Goal: Navigation & Orientation: Find specific page/section

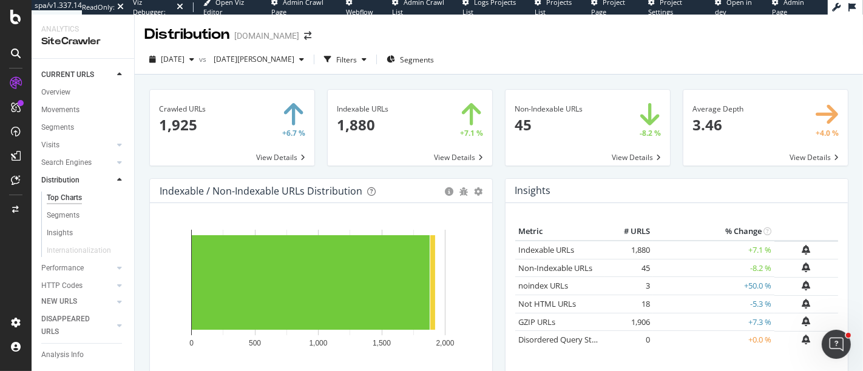
scroll to position [67, 0]
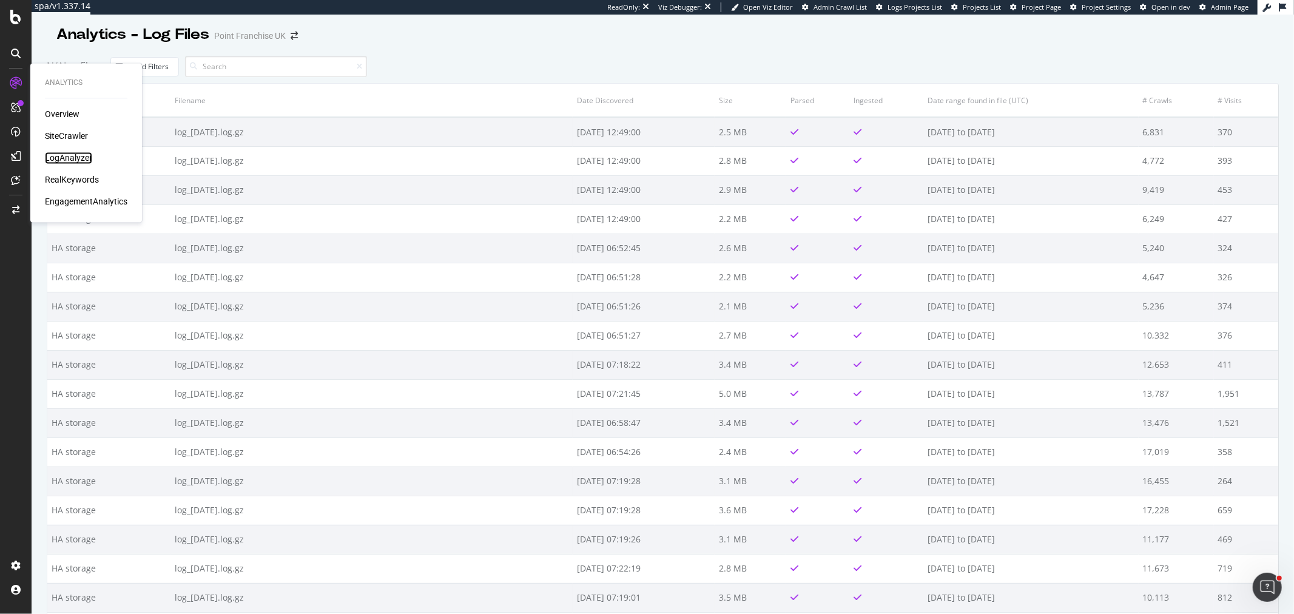
drag, startPoint x: 58, startPoint y: 156, endPoint x: 122, endPoint y: 135, distance: 67.0
click at [58, 156] on div "LogAnalyzer" at bounding box center [68, 158] width 47 height 12
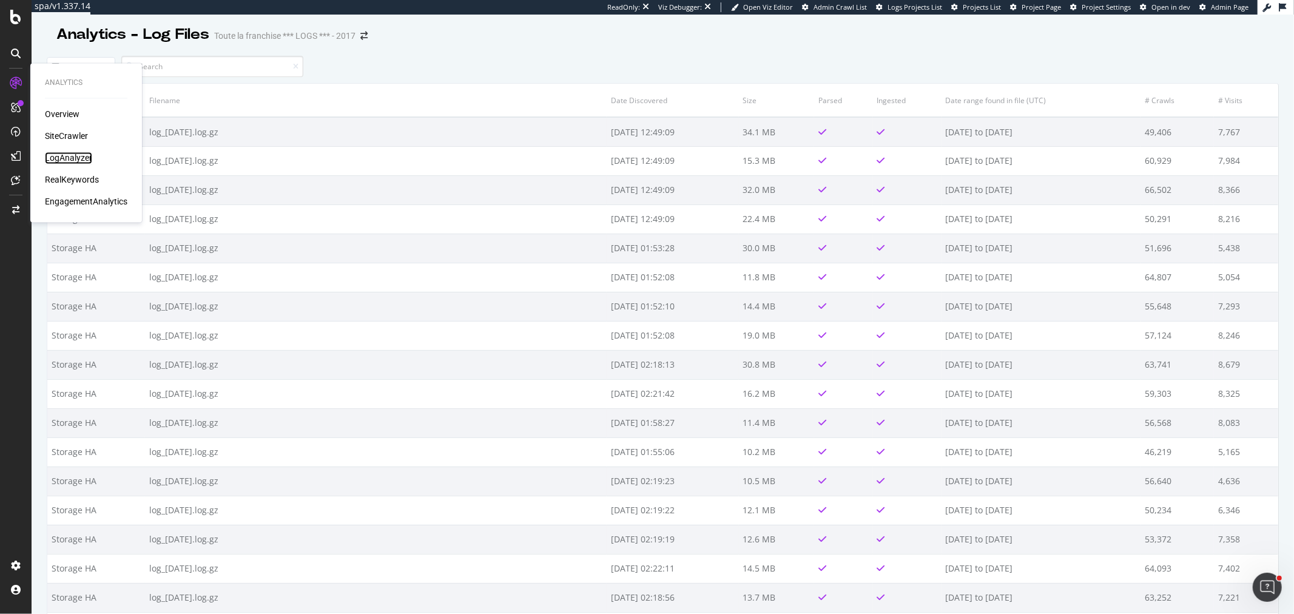
click at [73, 154] on div "LogAnalyzer" at bounding box center [68, 158] width 47 height 12
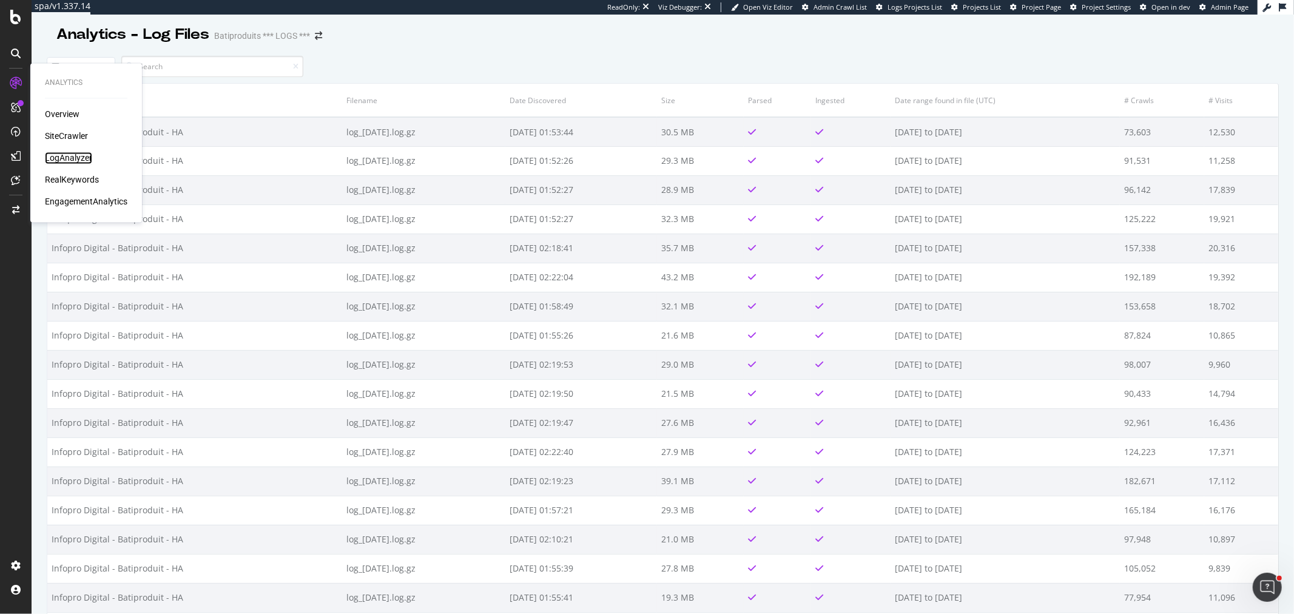
click at [67, 158] on div "LogAnalyzer" at bounding box center [68, 158] width 47 height 12
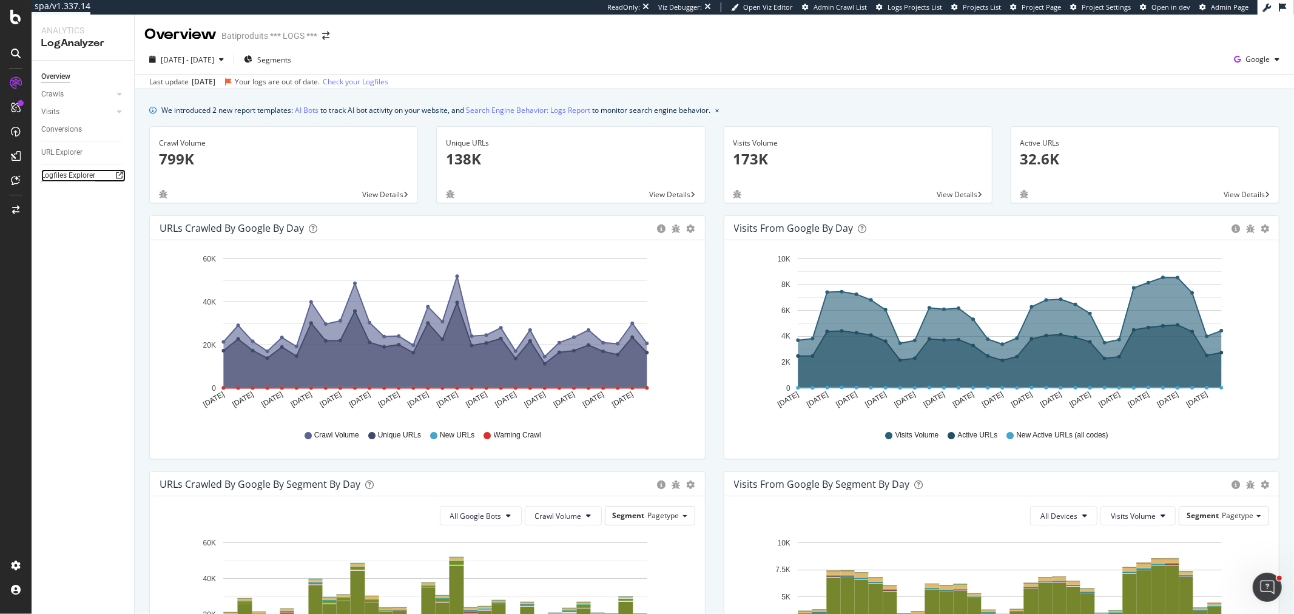
click at [69, 173] on div "Logfiles Explorer" at bounding box center [68, 175] width 54 height 13
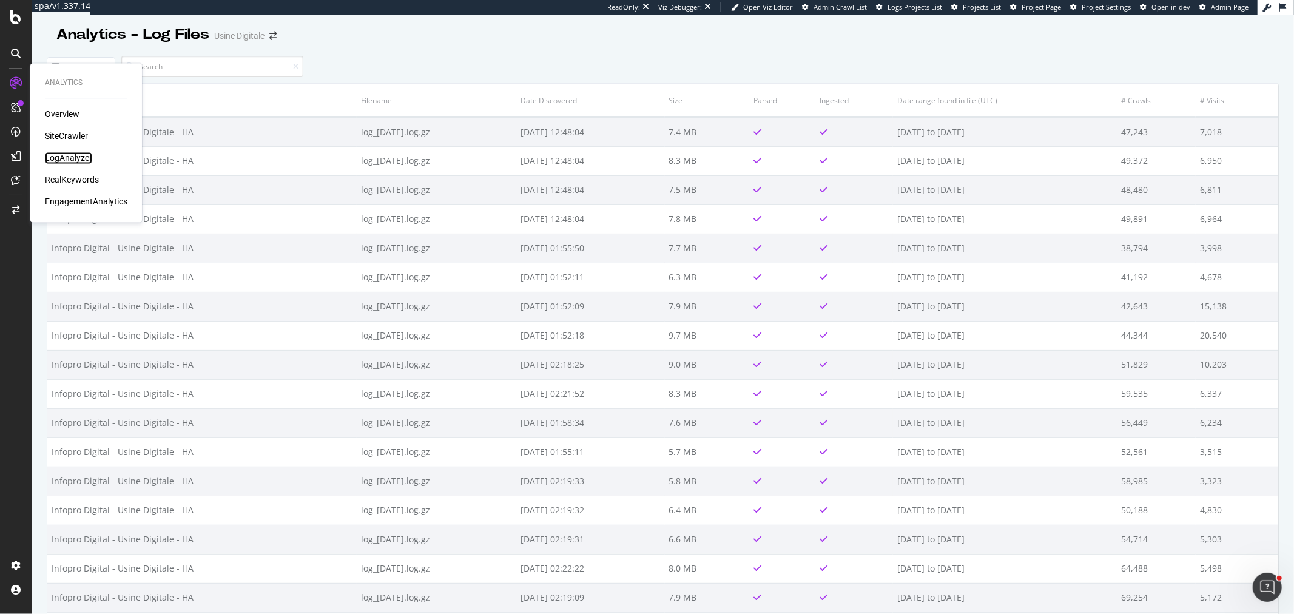
click at [81, 155] on div "LogAnalyzer" at bounding box center [68, 158] width 47 height 12
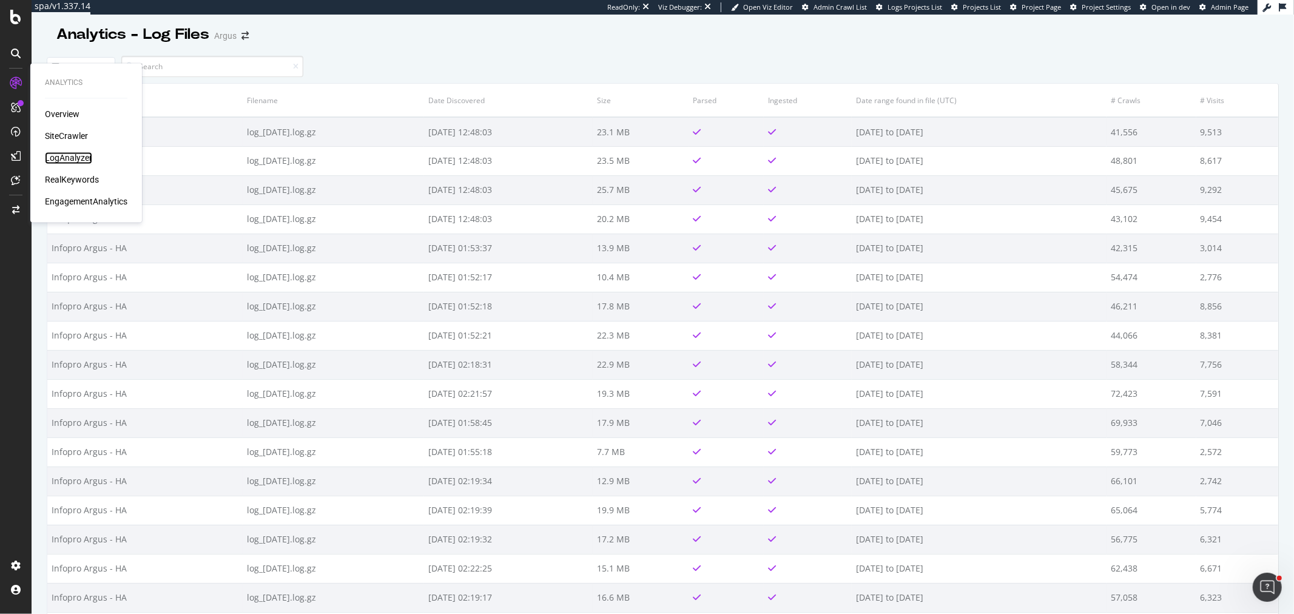
click at [53, 155] on div "LogAnalyzer" at bounding box center [68, 158] width 47 height 12
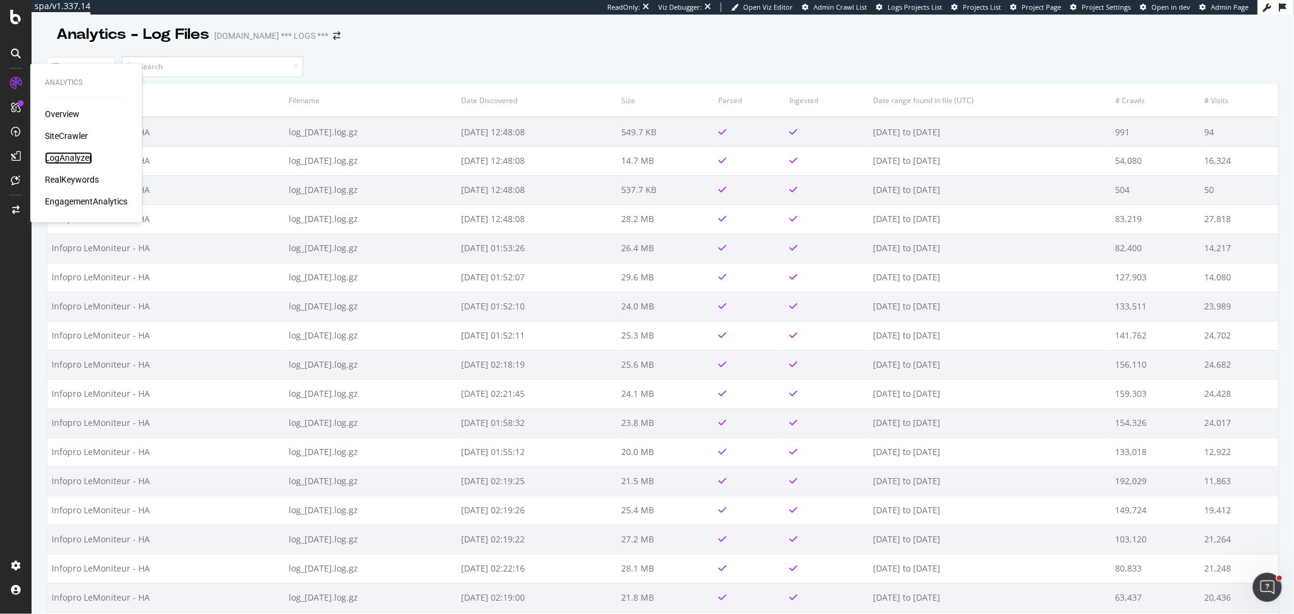
drag, startPoint x: 67, startPoint y: 158, endPoint x: 123, endPoint y: 143, distance: 57.9
click at [67, 158] on div "LogAnalyzer" at bounding box center [68, 158] width 47 height 12
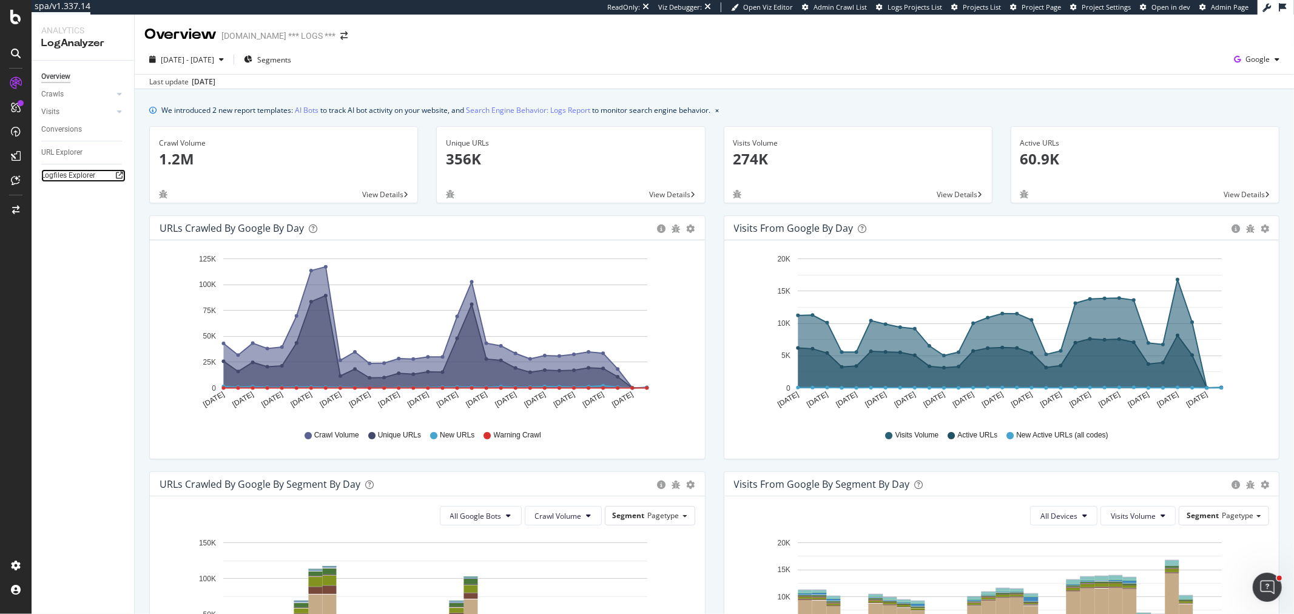
click at [116, 177] on icon at bounding box center [119, 175] width 7 height 7
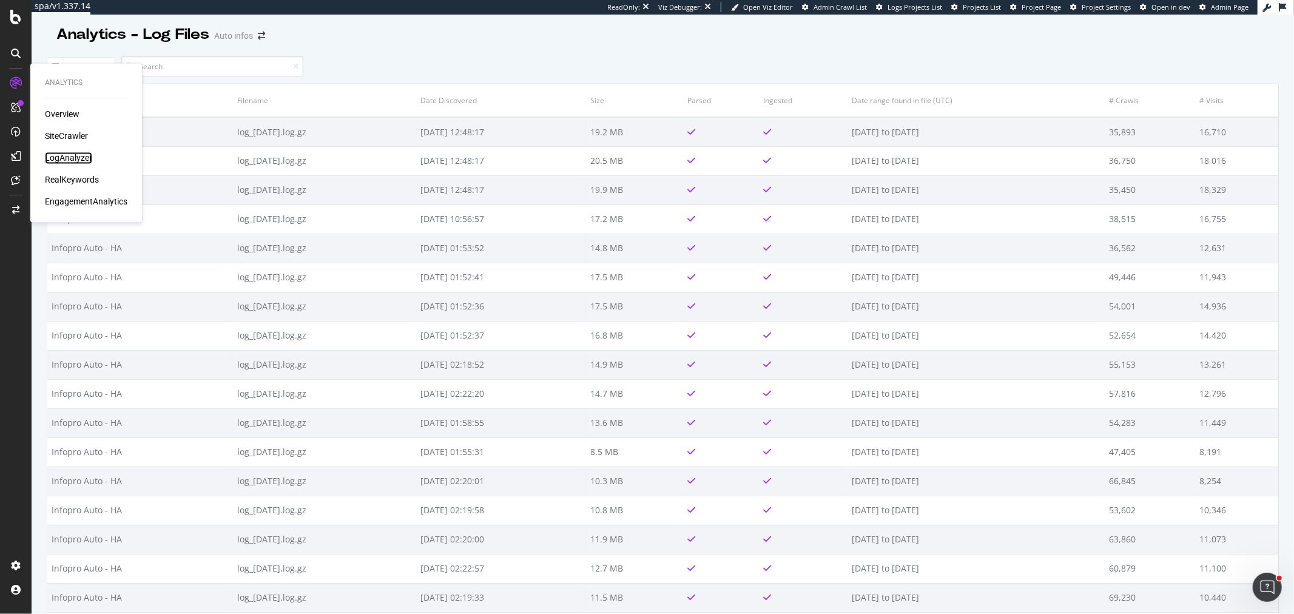
click at [61, 153] on div "LogAnalyzer" at bounding box center [68, 158] width 47 height 12
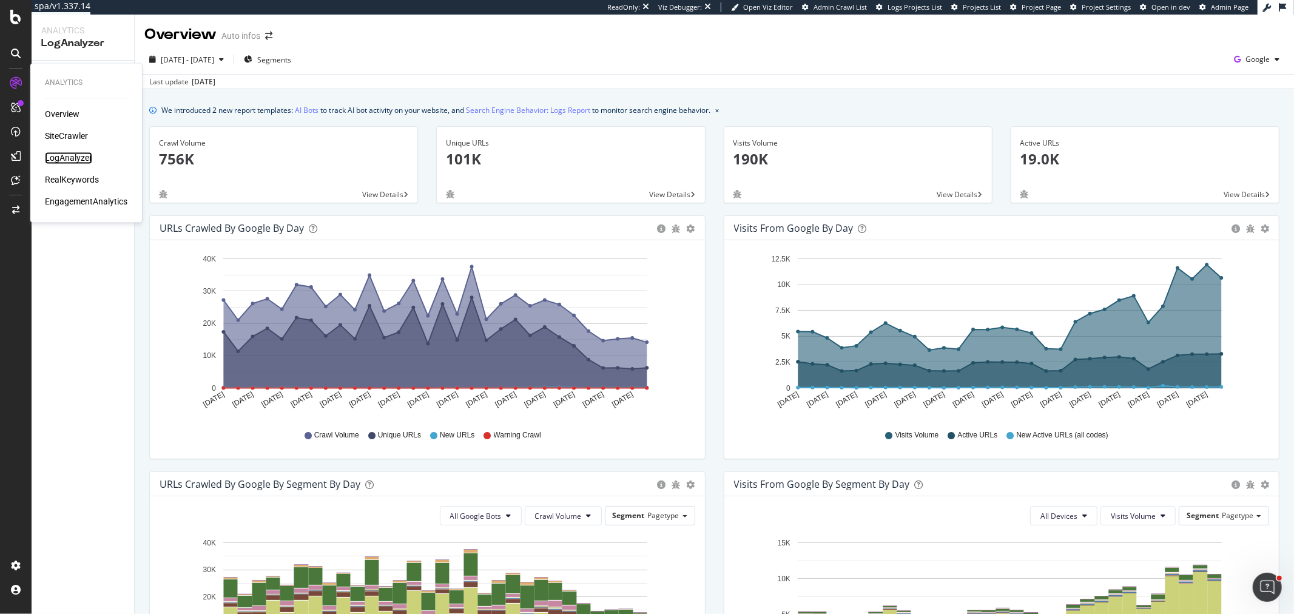
click at [62, 154] on div "LogAnalyzer" at bounding box center [68, 158] width 47 height 12
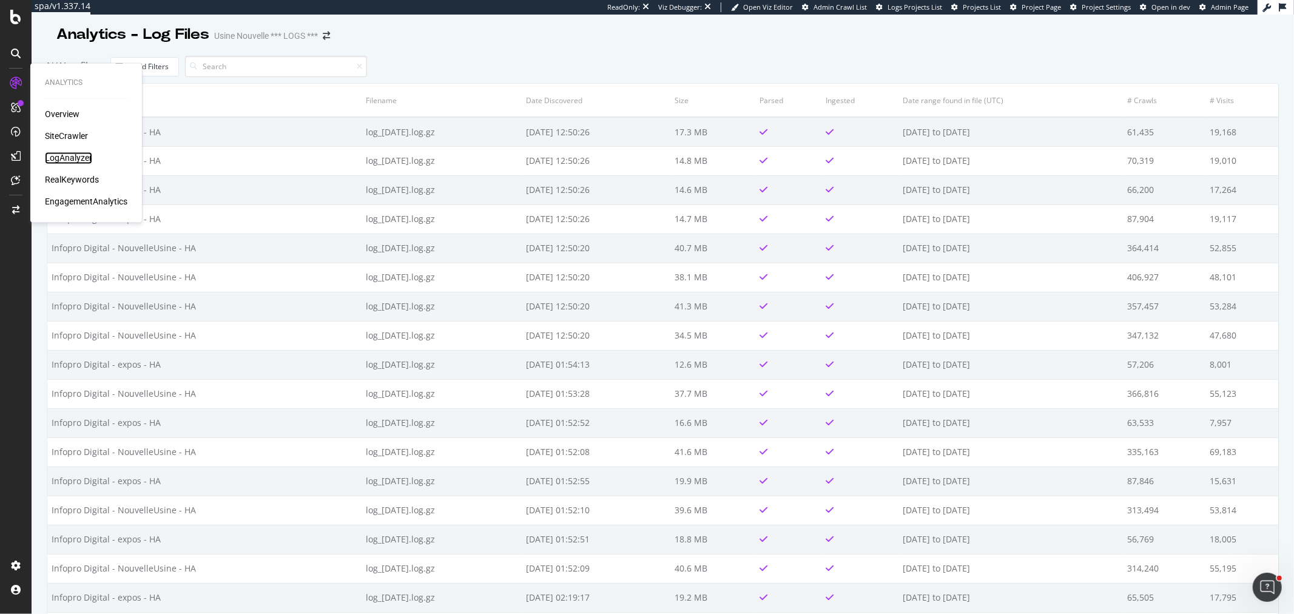
click at [65, 158] on div "LogAnalyzer" at bounding box center [68, 158] width 47 height 12
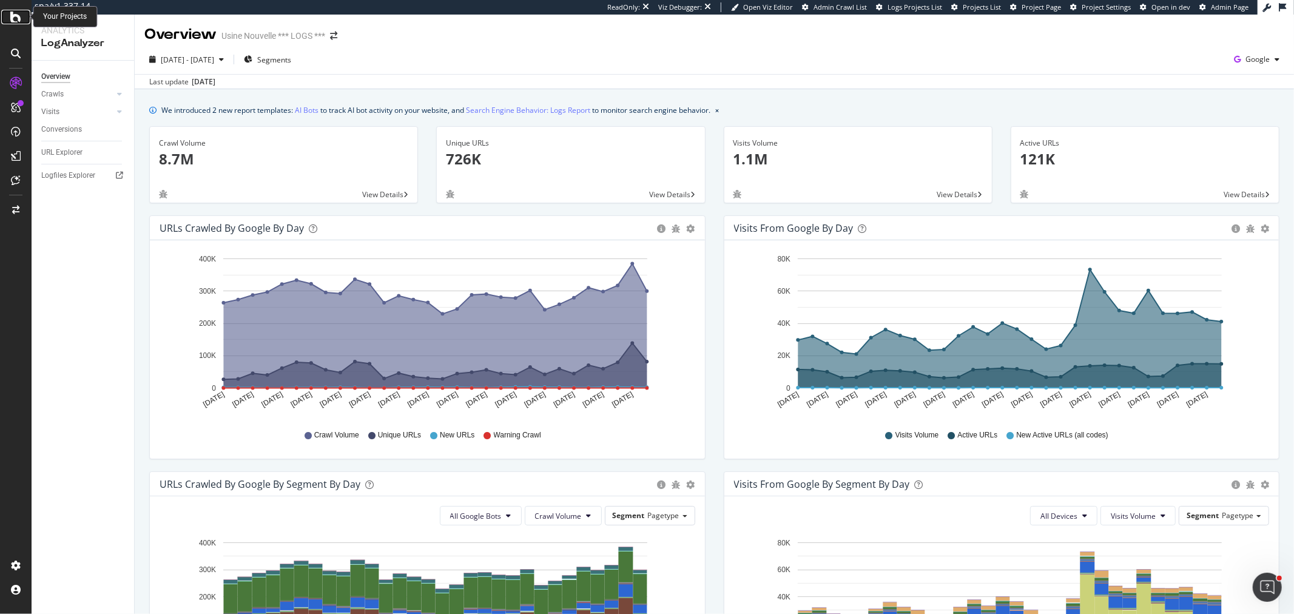
click at [21, 17] on div at bounding box center [15, 17] width 29 height 15
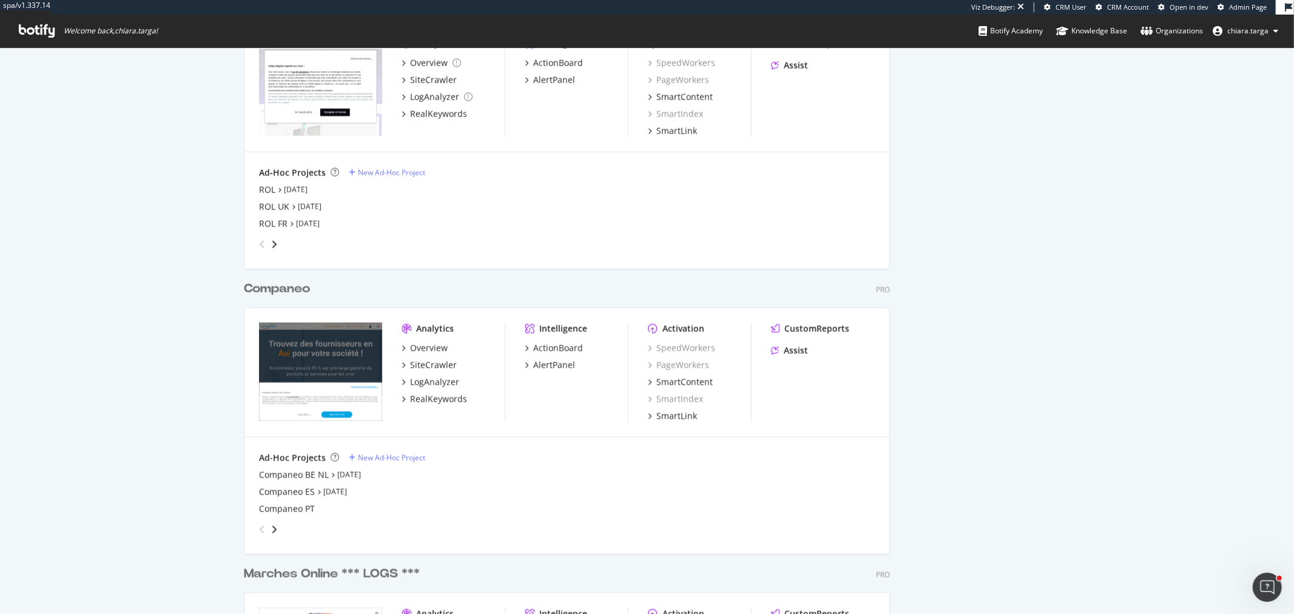
scroll to position [1168, 0]
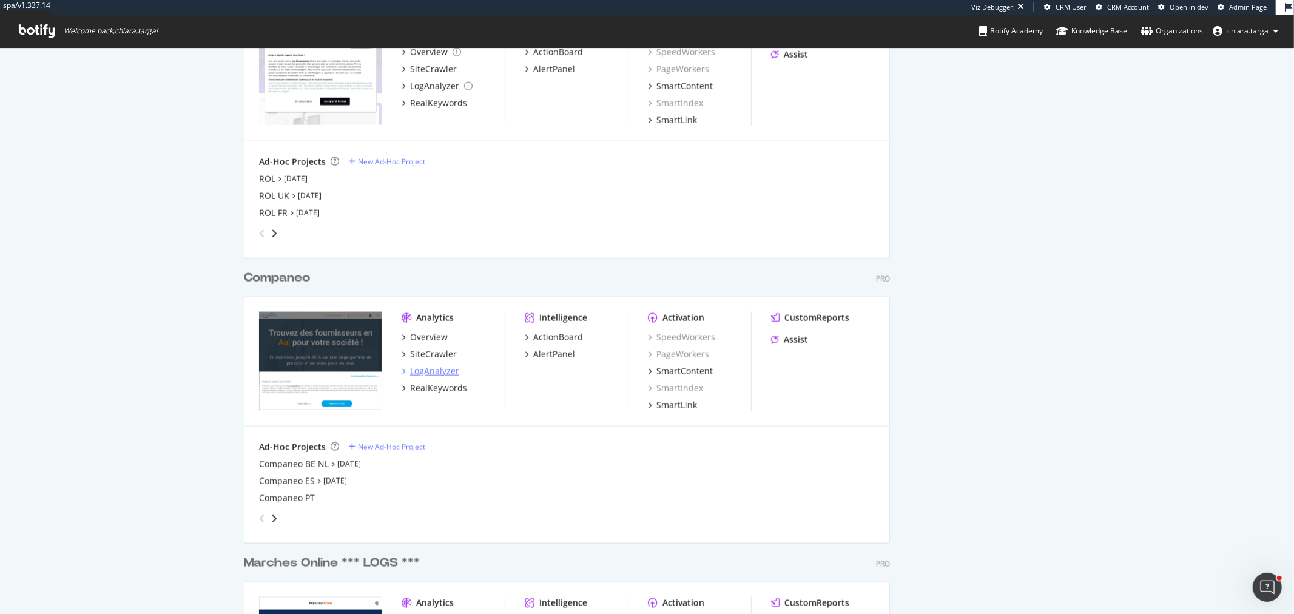
click at [433, 367] on div "LogAnalyzer" at bounding box center [434, 371] width 49 height 12
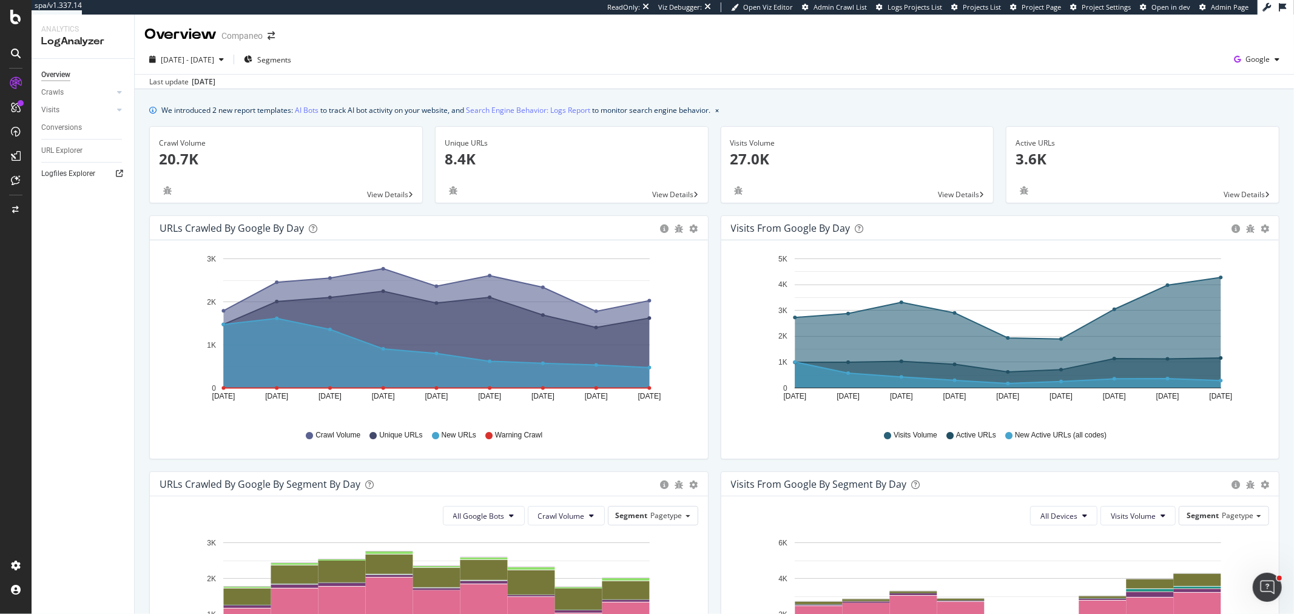
click at [122, 171] on icon at bounding box center [119, 173] width 7 height 7
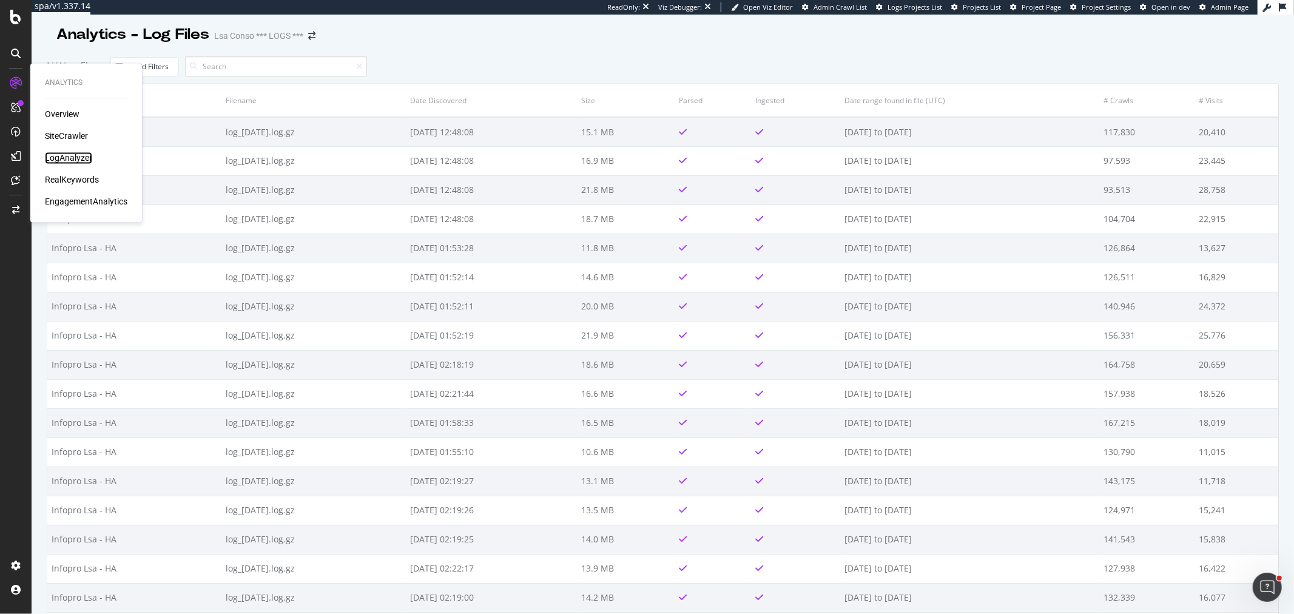
drag, startPoint x: 59, startPoint y: 152, endPoint x: 107, endPoint y: 146, distance: 47.7
click at [59, 152] on div "LogAnalyzer" at bounding box center [68, 158] width 47 height 12
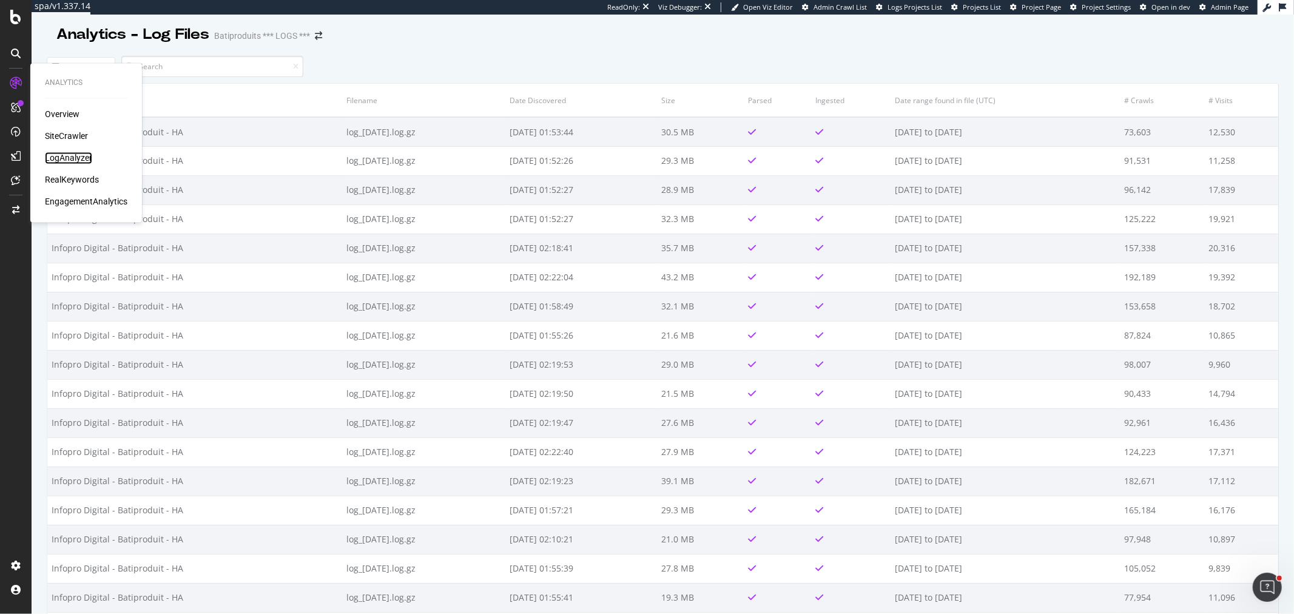
click at [75, 158] on div "LogAnalyzer" at bounding box center [68, 158] width 47 height 12
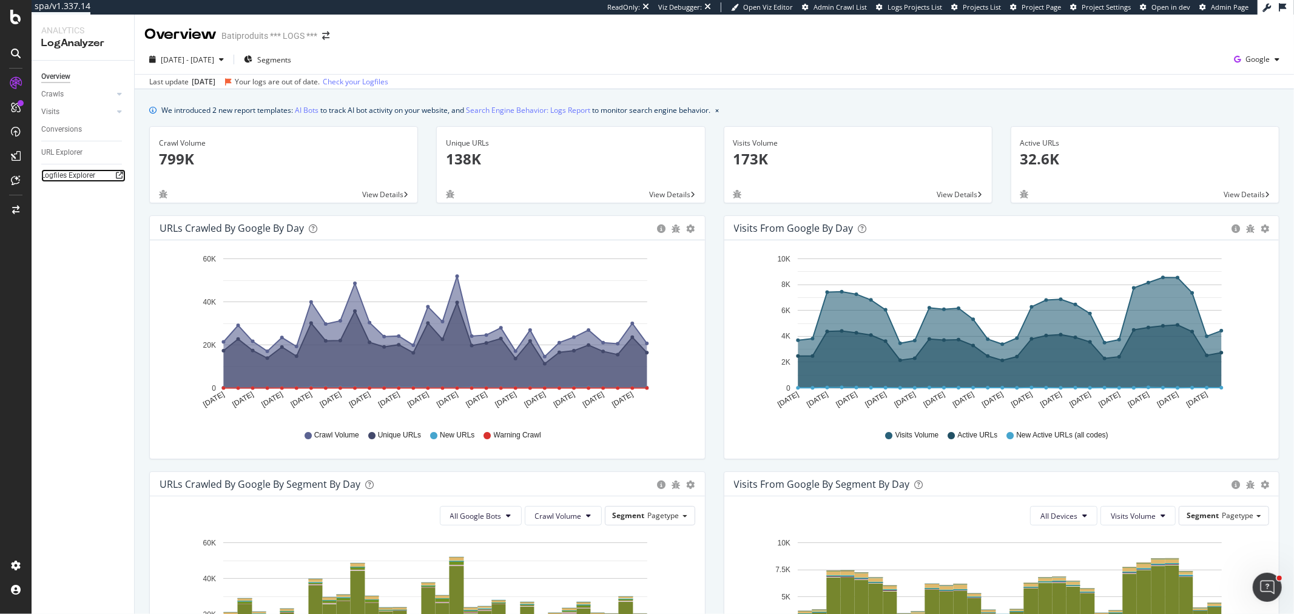
click at [116, 176] on icon at bounding box center [119, 175] width 7 height 7
